Goal: Transaction & Acquisition: Book appointment/travel/reservation

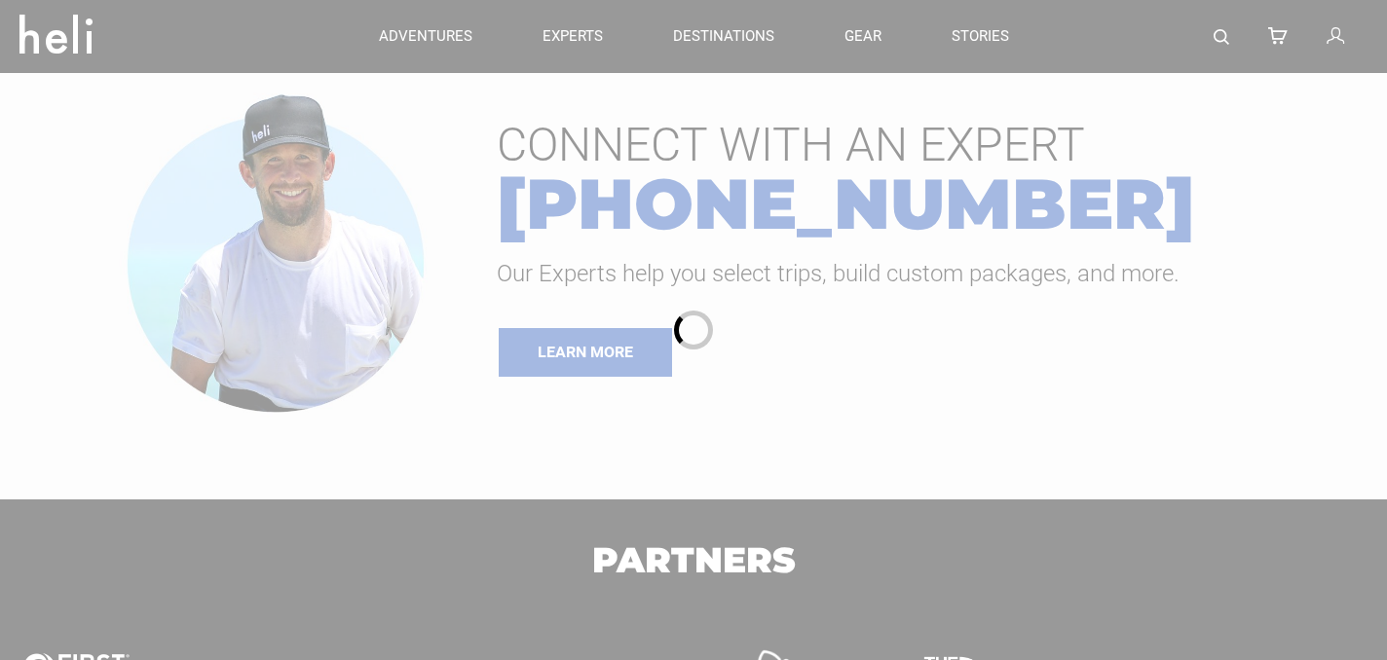
type input "Cat Skiing"
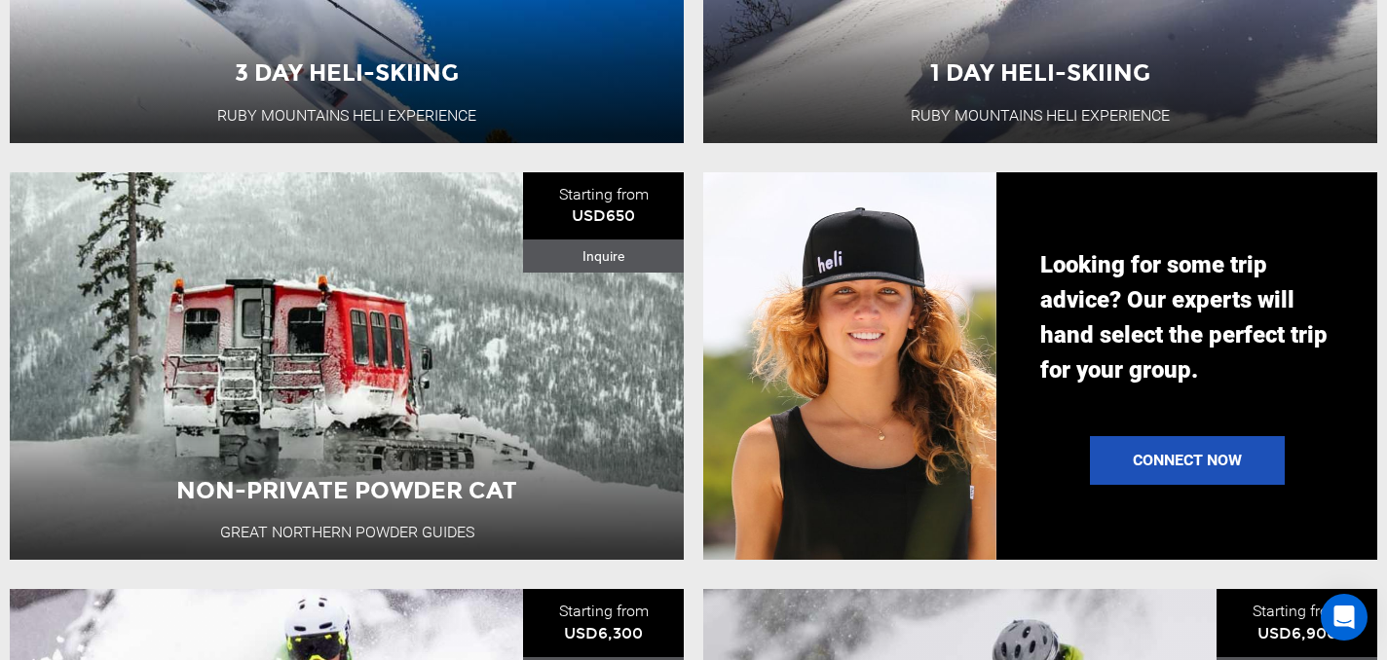
scroll to position [1406, 0]
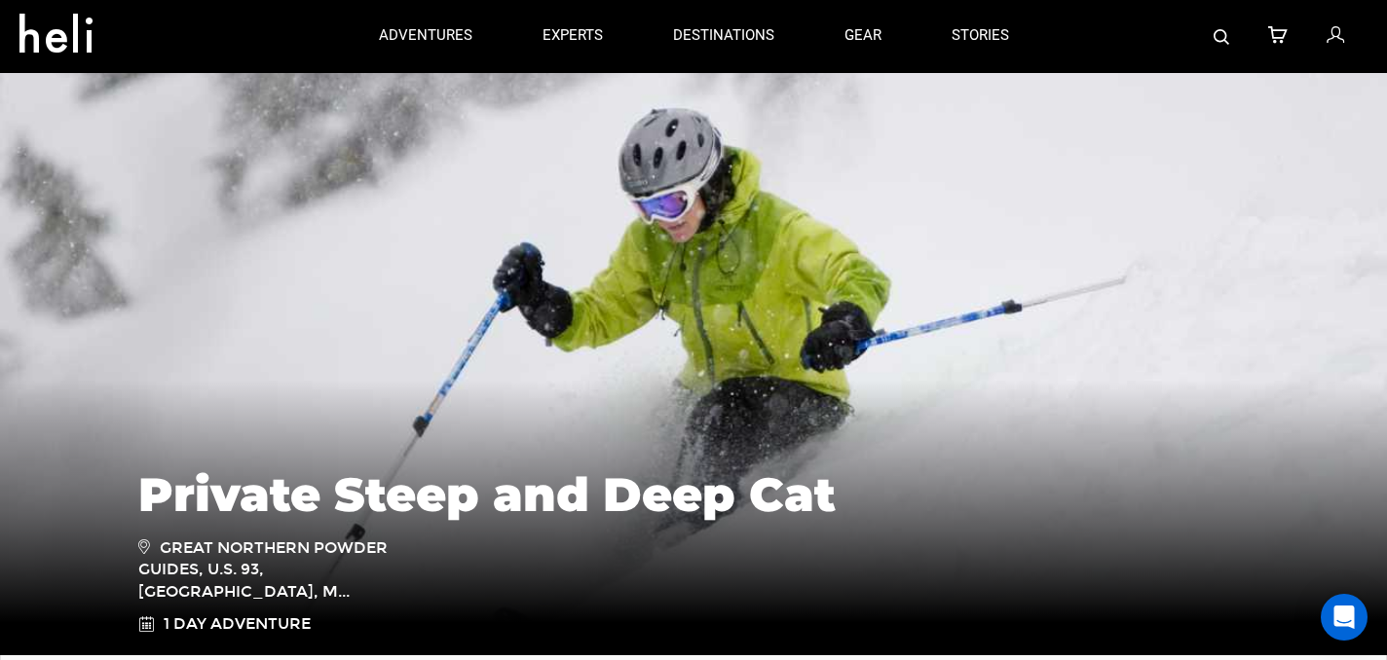
type input "Cat Skiing"
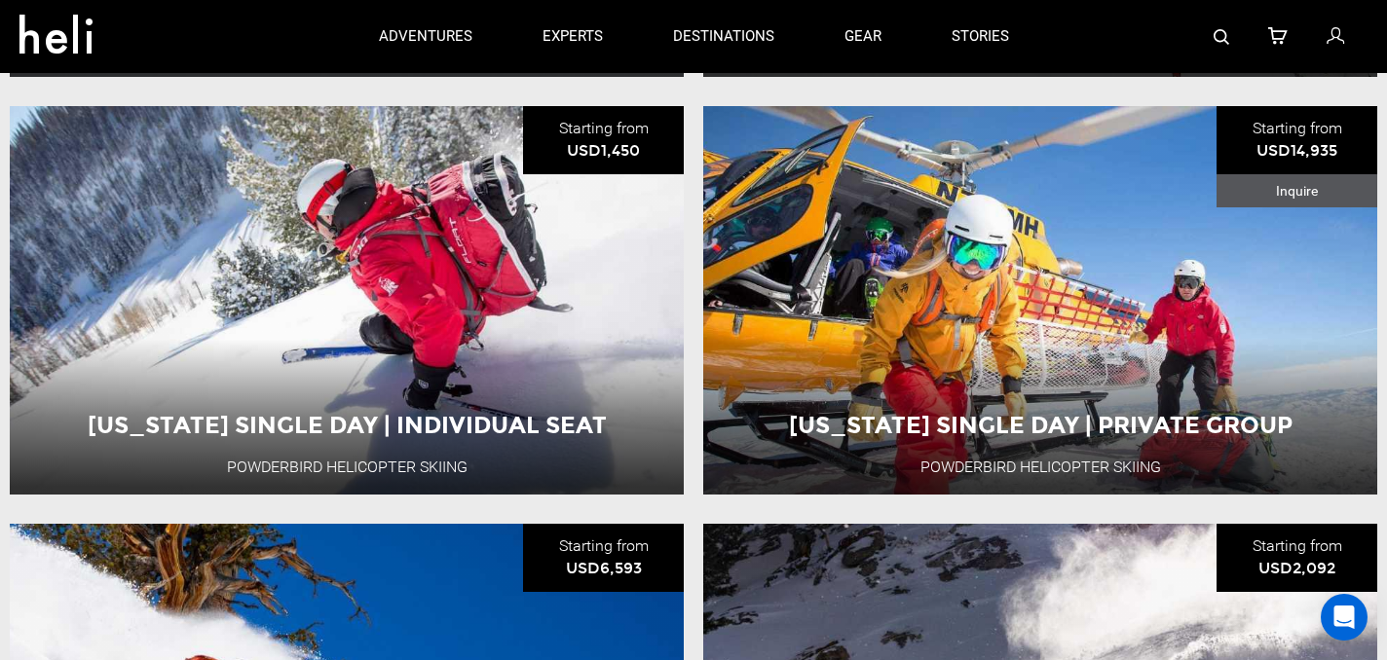
scroll to position [632, 0]
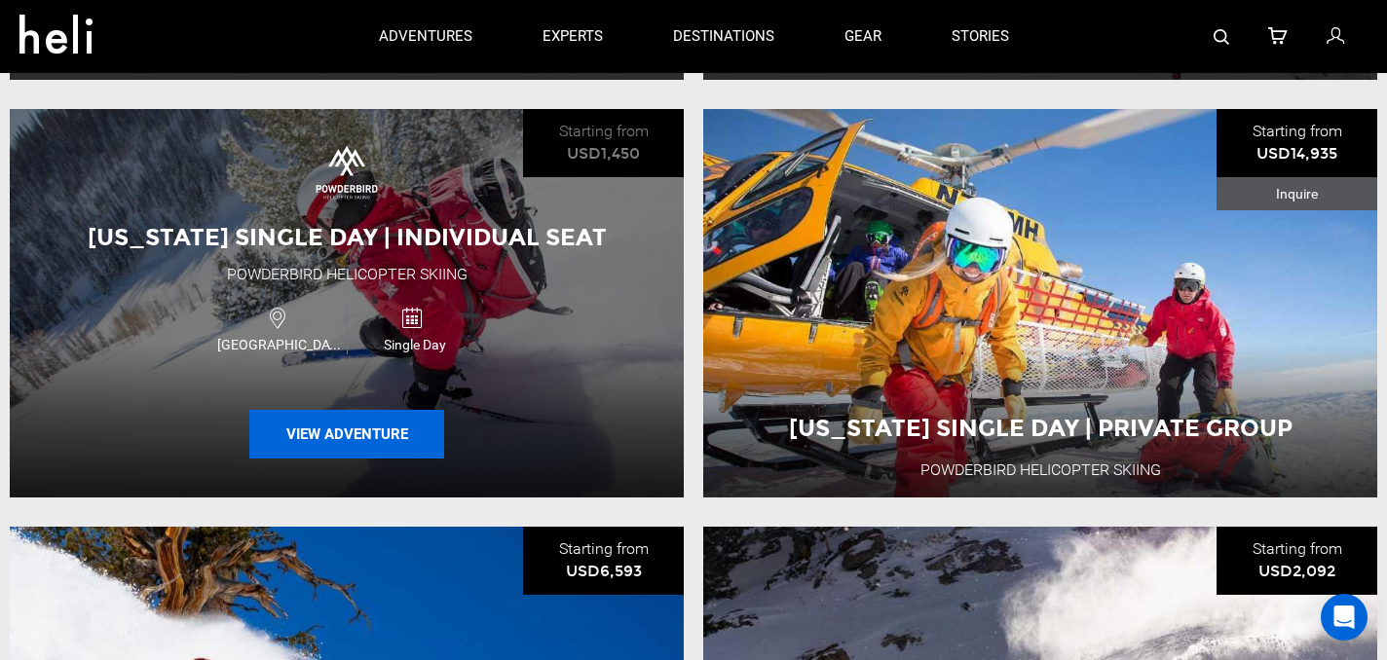
click at [394, 428] on button "View Adventure" at bounding box center [346, 434] width 195 height 49
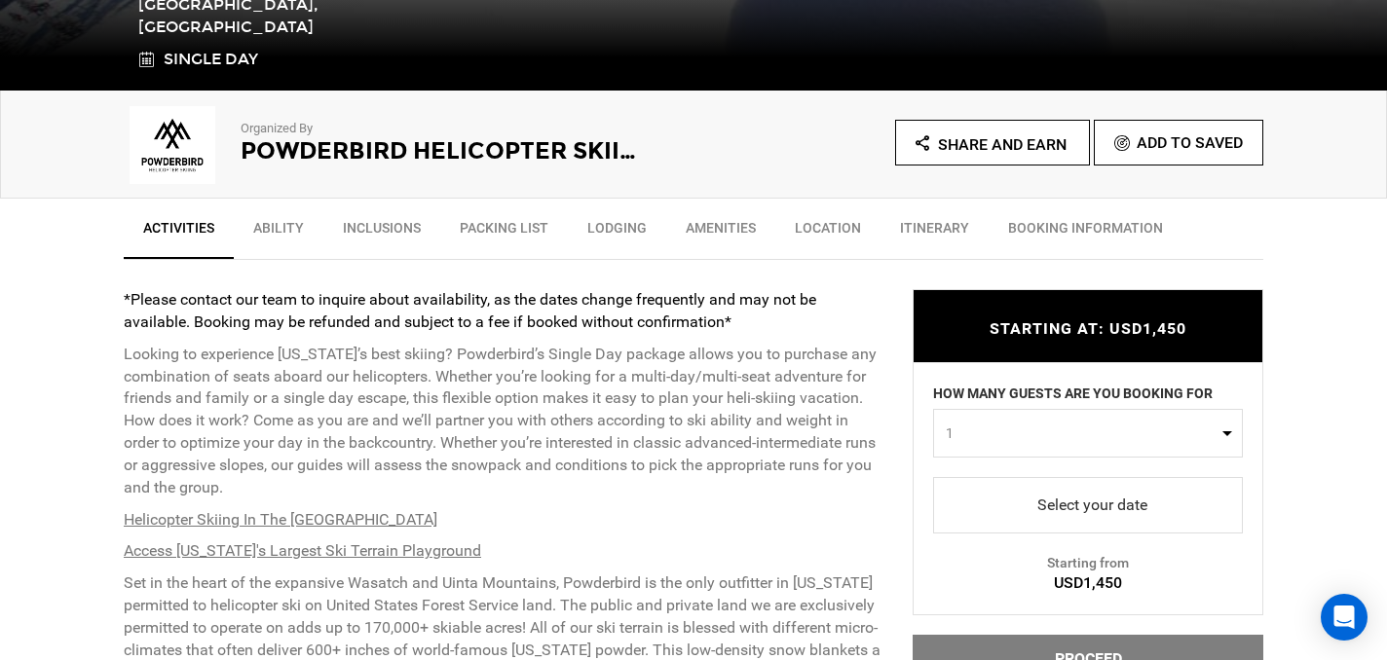
scroll to position [564, 0]
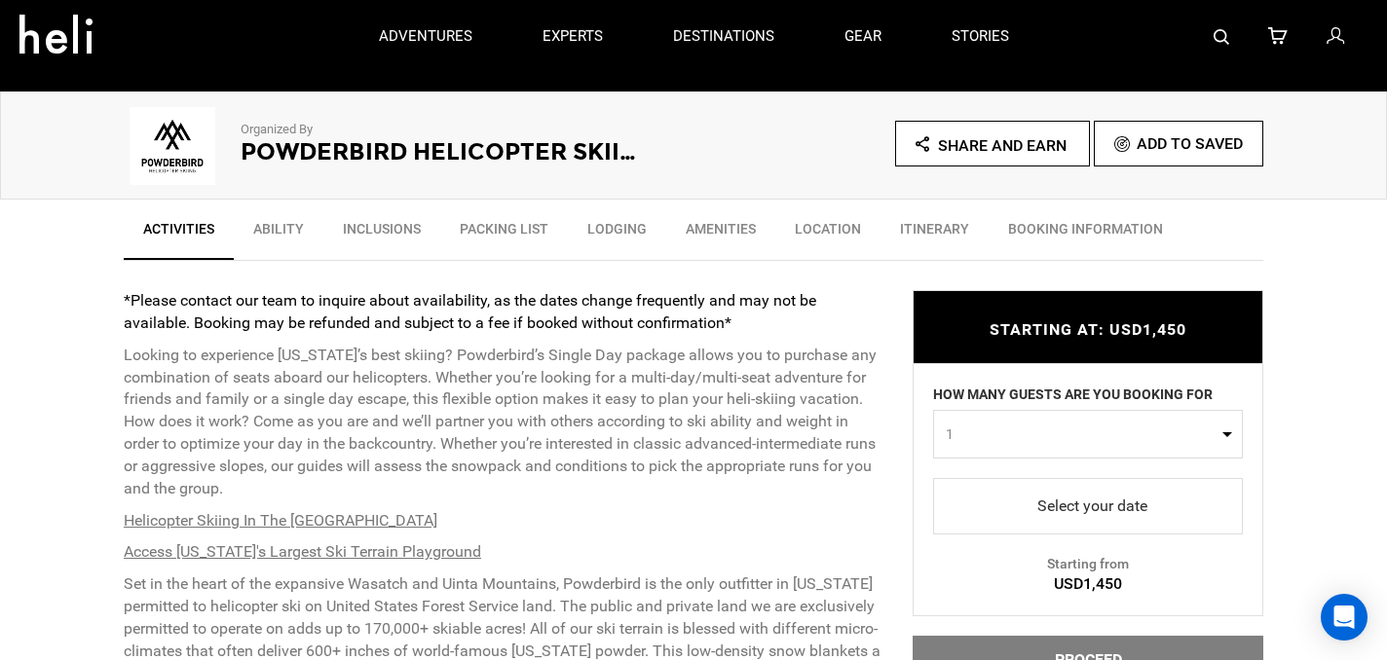
click at [266, 223] on link "Ability" at bounding box center [279, 233] width 90 height 49
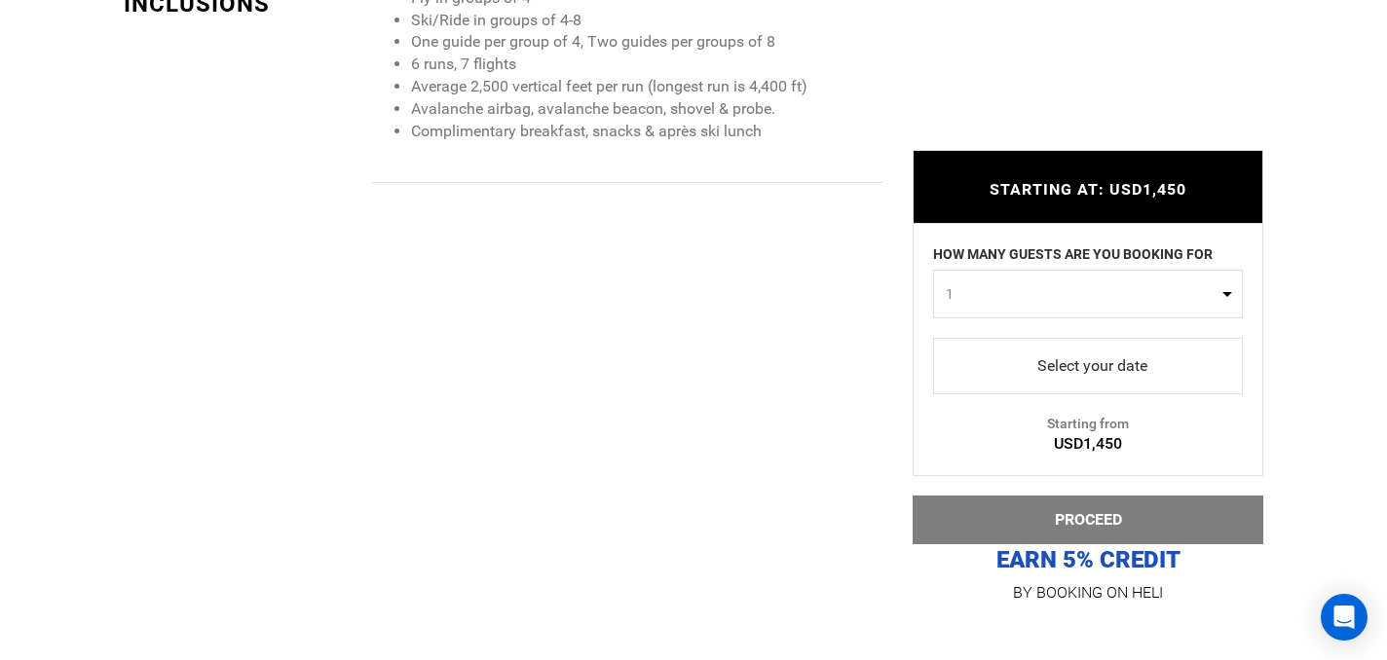
scroll to position [2231, 0]
click at [1105, 353] on span "select" at bounding box center [1088, 366] width 279 height 31
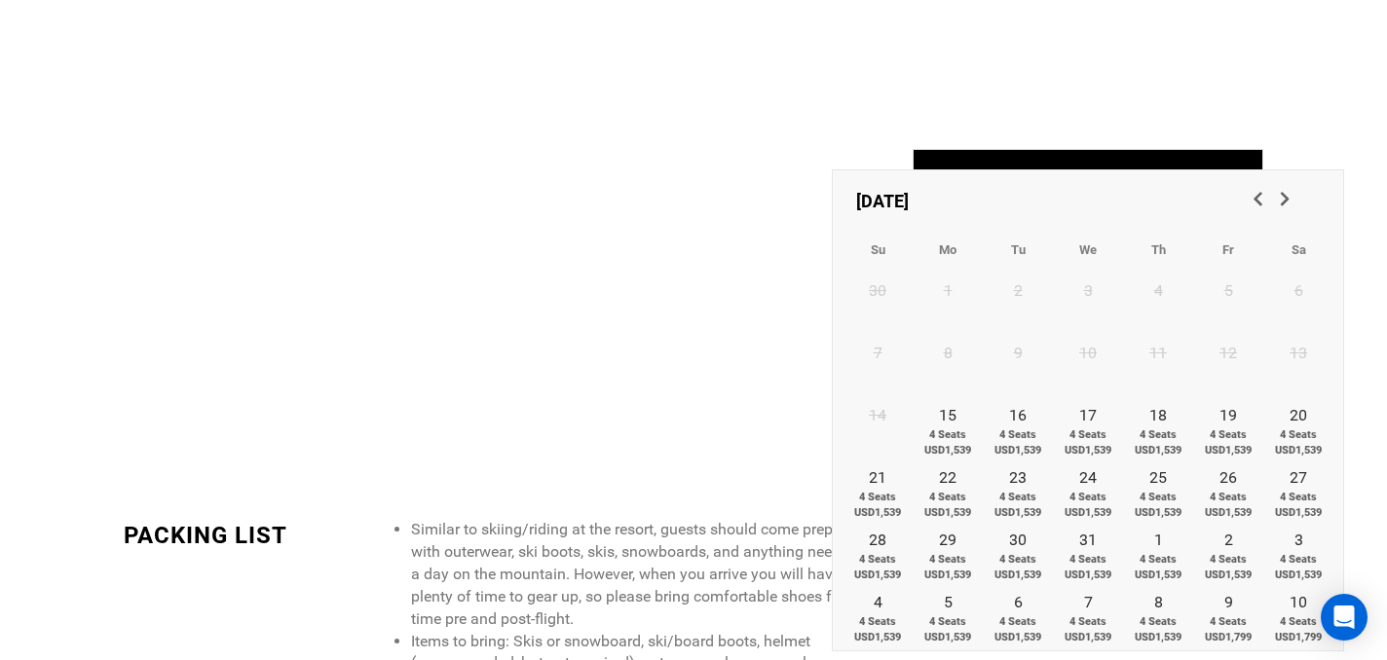
scroll to position [2450, 0]
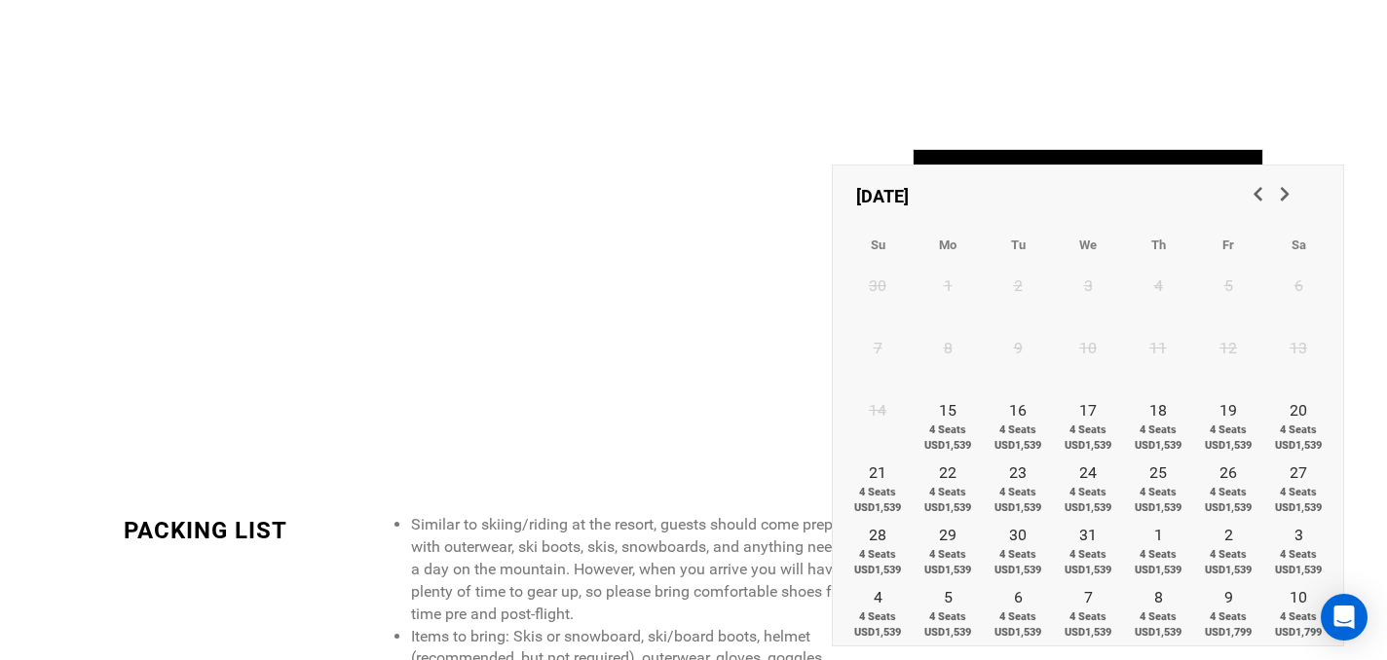
click at [1287, 192] on span "Next" at bounding box center [1282, 192] width 19 height 19
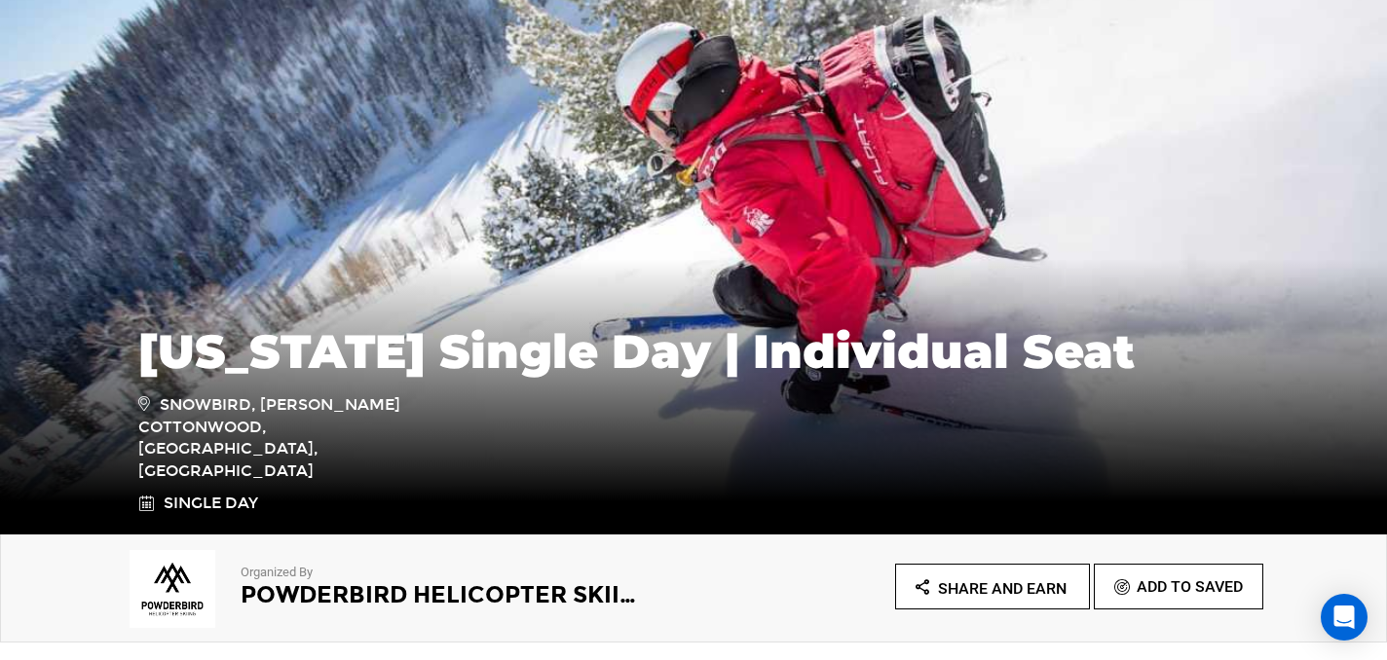
scroll to position [0, 0]
